Goal: Information Seeking & Learning: Compare options

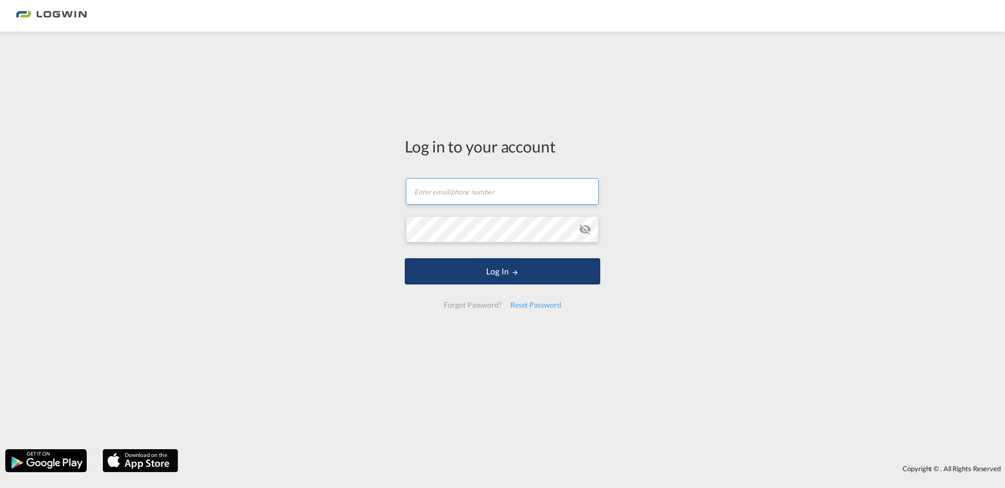
type input "[PERSON_NAME][EMAIL_ADDRESS][PERSON_NAME][DOMAIN_NAME]"
click at [503, 271] on button "Log In" at bounding box center [503, 271] width 196 height 26
